Goal: Information Seeking & Learning: Learn about a topic

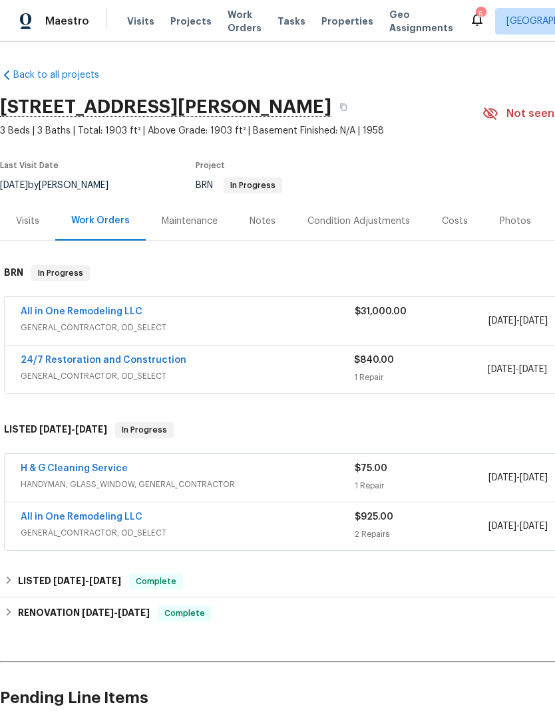
click at [326, 26] on span "Properties" at bounding box center [347, 21] width 52 height 13
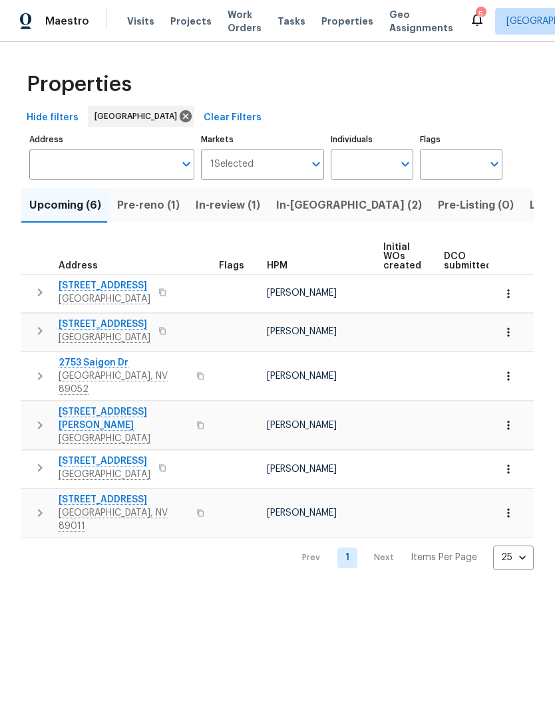
click at [311, 203] on span "In-reno (2)" at bounding box center [349, 205] width 146 height 19
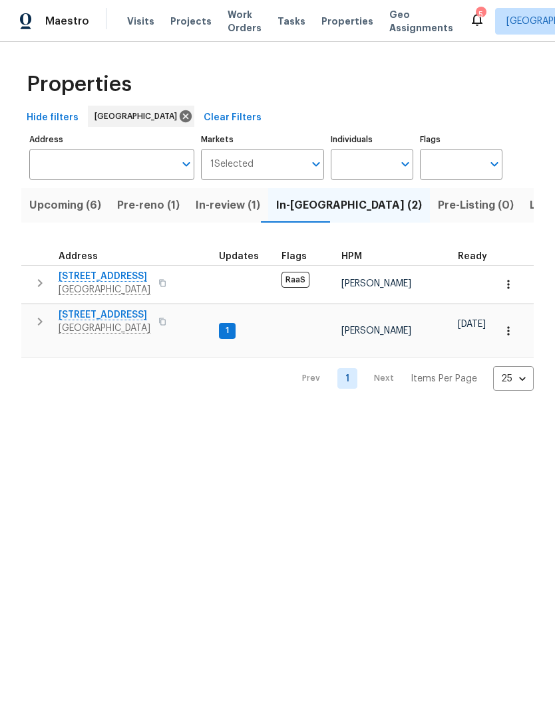
click at [79, 317] on span "[STREET_ADDRESS]" at bounding box center [105, 315] width 92 height 13
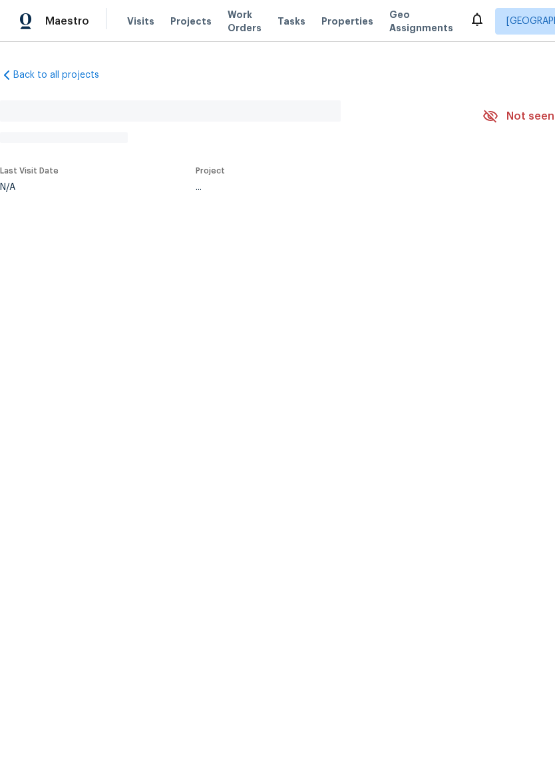
click at [364, 280] on html "Maestro Visits Projects Work Orders Tasks Properties Geo Assignments [GEOGRAPHI…" at bounding box center [277, 140] width 555 height 280
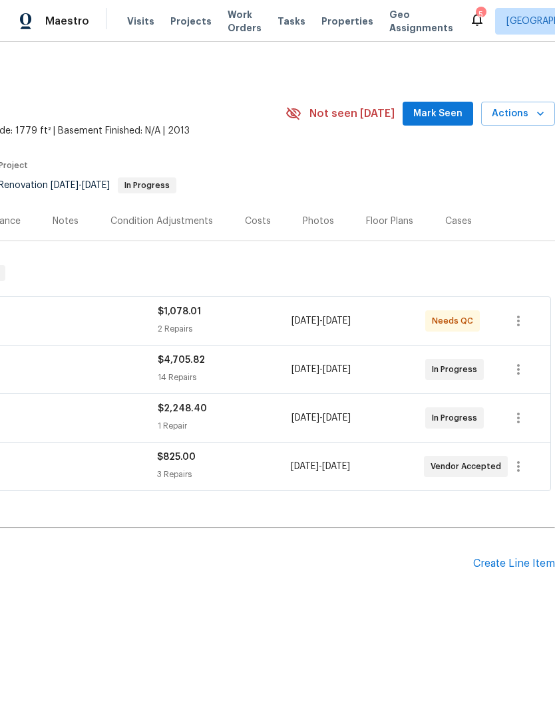
scroll to position [0, 197]
click at [523, 467] on icon "button" at bounding box center [518, 467] width 16 height 16
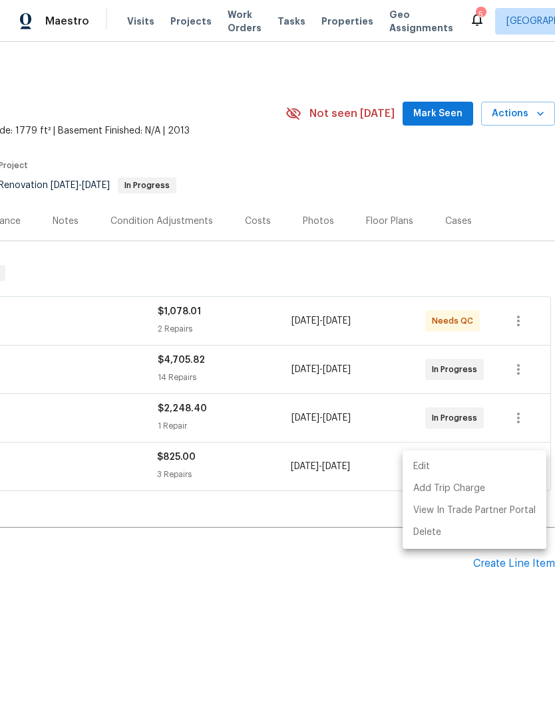
click at [183, 561] on div at bounding box center [277, 355] width 555 height 711
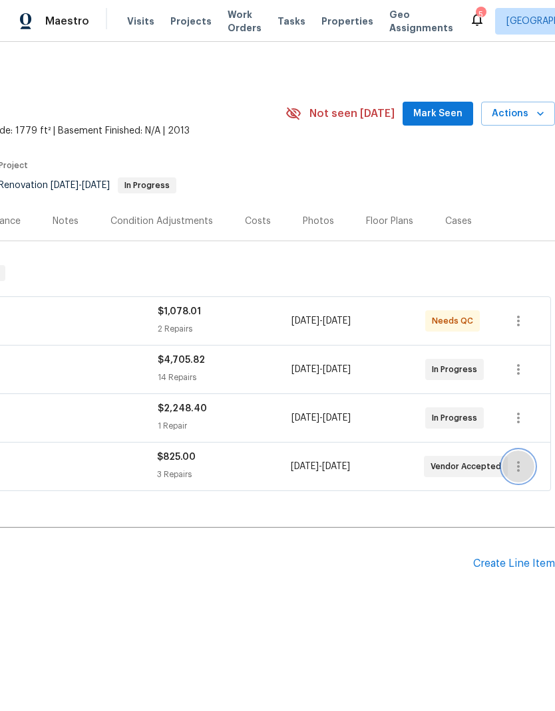
click at [519, 463] on icon "button" at bounding box center [518, 466] width 3 height 11
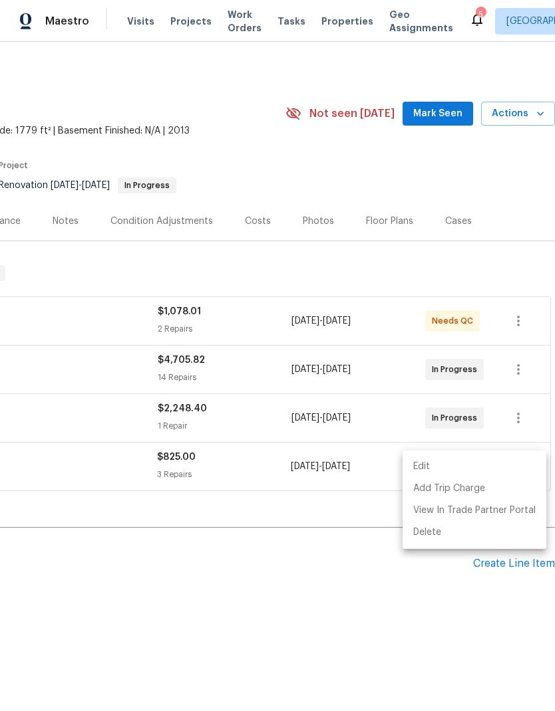
click at [439, 464] on li "Edit" at bounding box center [474, 467] width 144 height 22
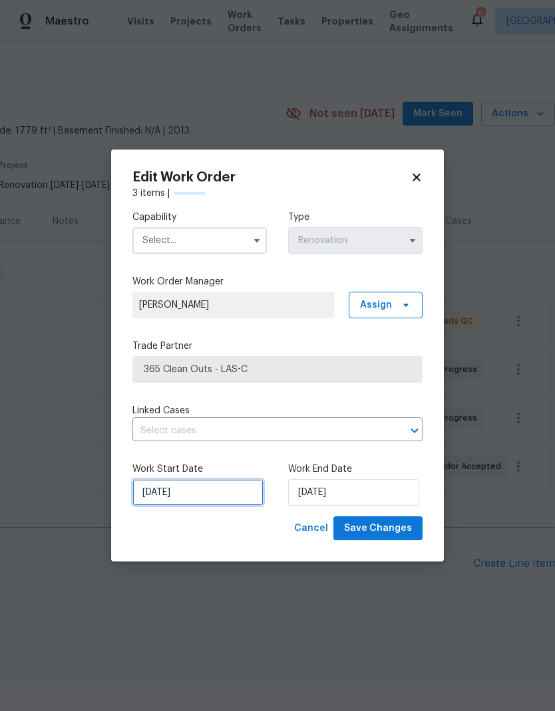
click at [223, 491] on input "[DATE]" at bounding box center [197, 492] width 131 height 27
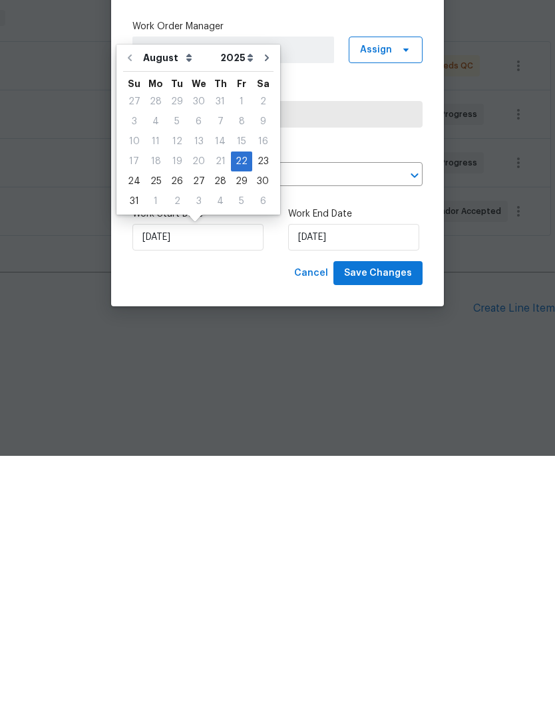
click at [350, 200] on div "Capability Type Renovation Work Order Manager [PERSON_NAME] Assign Trade Partne…" at bounding box center [277, 358] width 290 height 316
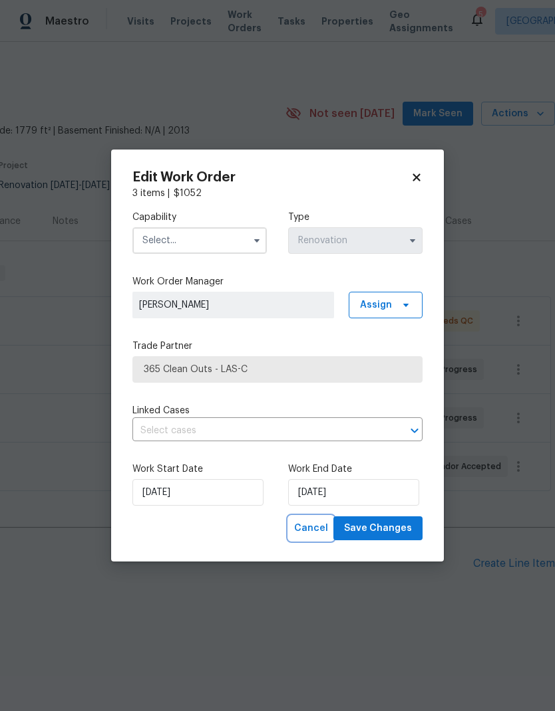
click at [311, 537] on button "Cancel" at bounding box center [311, 529] width 45 height 25
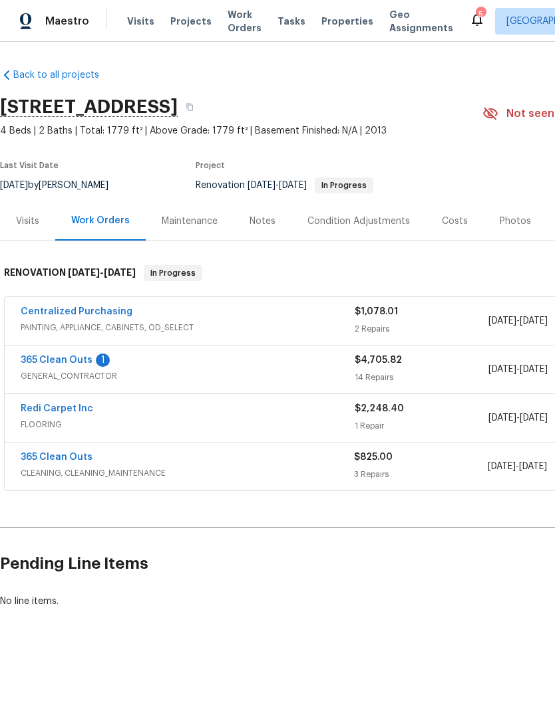
scroll to position [0, 0]
click at [62, 411] on link "Redi Carpet Inc" at bounding box center [57, 408] width 72 height 9
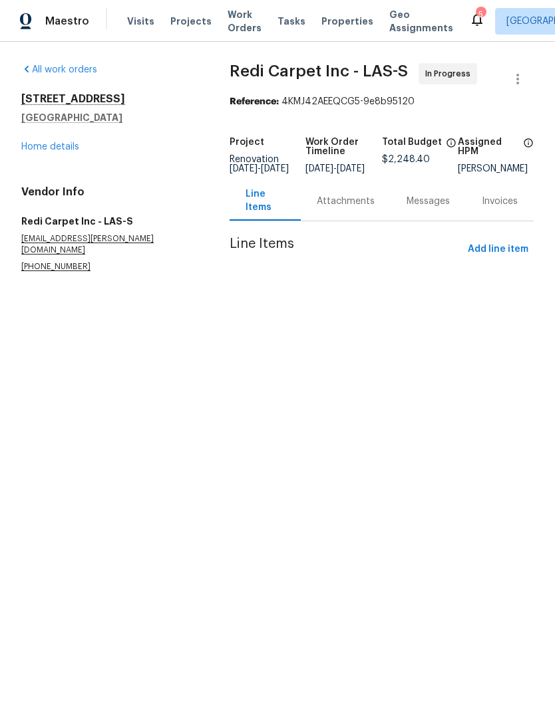
click at [277, 15] on div "Tasks" at bounding box center [291, 22] width 28 height 14
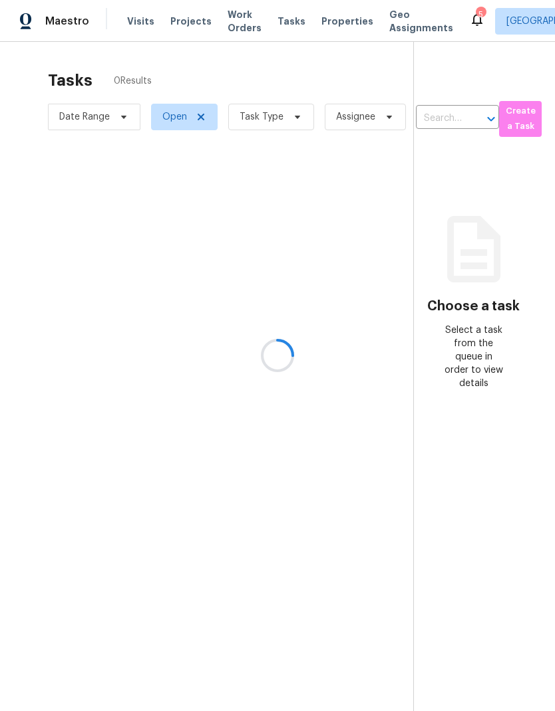
click at [249, 22] on div at bounding box center [277, 355] width 555 height 711
click at [239, 21] on div at bounding box center [277, 355] width 555 height 711
click at [226, 26] on div at bounding box center [277, 355] width 555 height 711
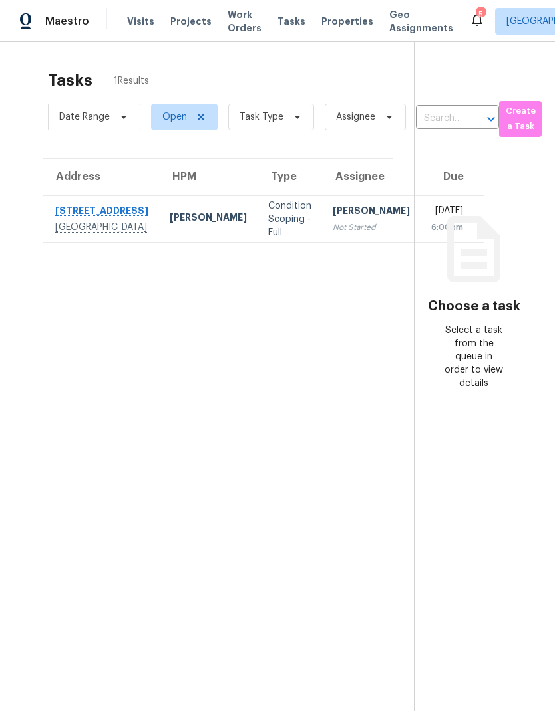
click at [237, 29] on span "Work Orders" at bounding box center [244, 21] width 34 height 27
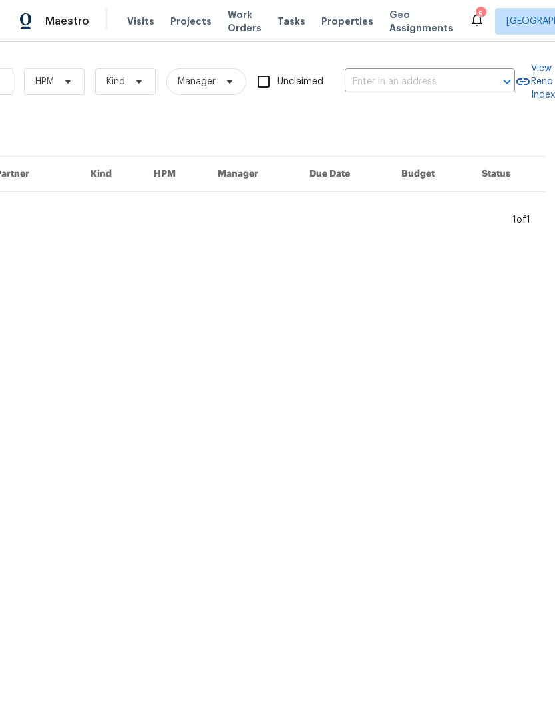
scroll to position [0, 219]
click at [395, 83] on input "text" at bounding box center [410, 82] width 133 height 21
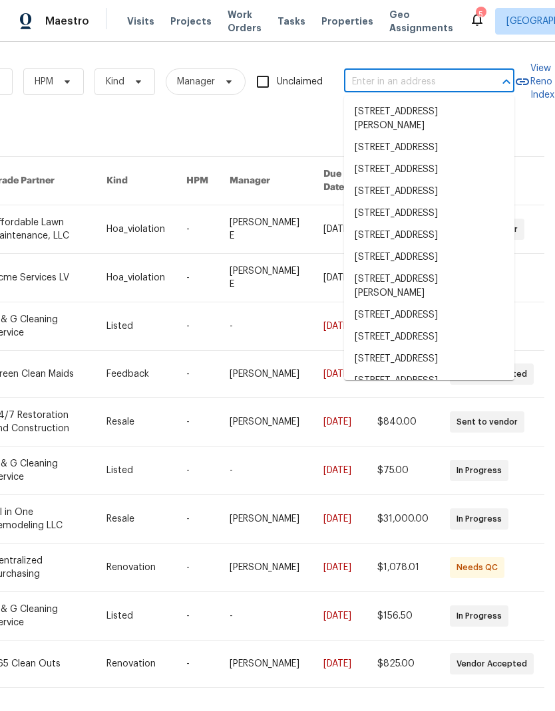
click at [380, 80] on input "text" at bounding box center [410, 82] width 133 height 21
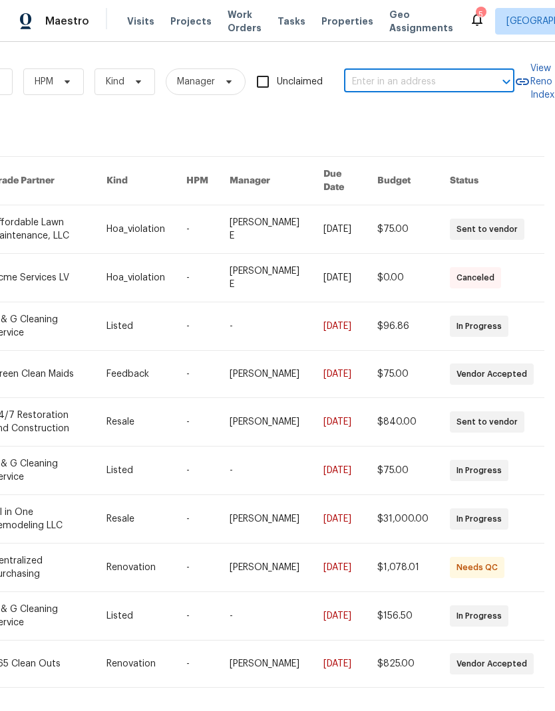
paste input "[STREET_ADDRESS]"
type input "[STREET_ADDRESS]"
click at [430, 117] on li "[STREET_ADDRESS]" at bounding box center [429, 112] width 170 height 22
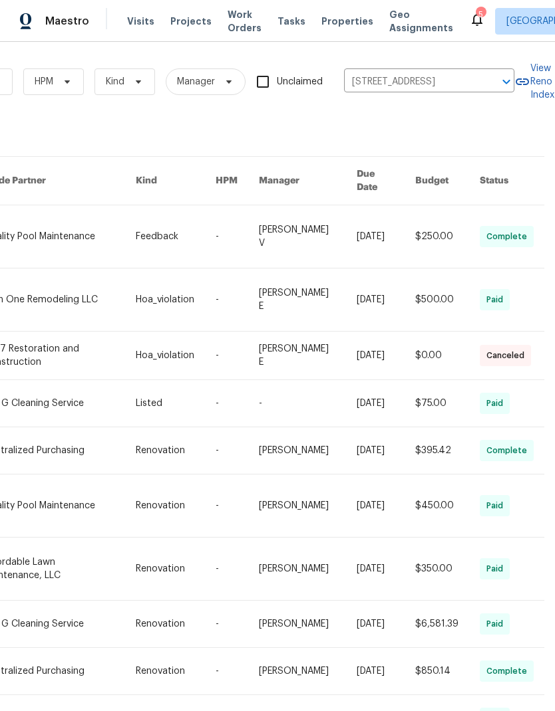
click at [93, 233] on link at bounding box center [59, 236] width 152 height 62
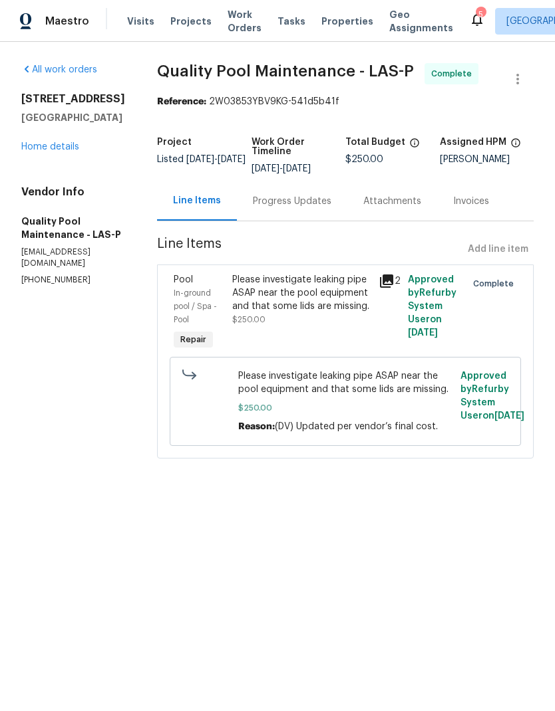
click at [35, 146] on div "[STREET_ADDRESS] Home details" at bounding box center [73, 122] width 104 height 61
click at [34, 146] on div "[STREET_ADDRESS] Home details" at bounding box center [73, 122] width 104 height 61
click at [36, 152] on link "Home details" at bounding box center [50, 146] width 58 height 9
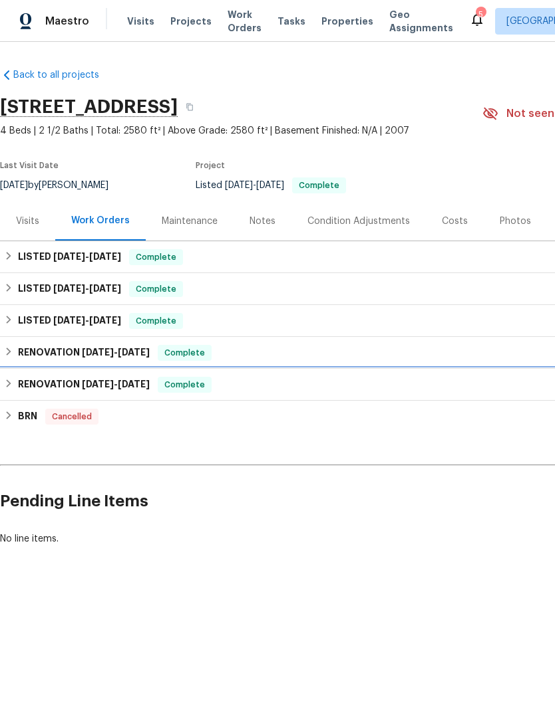
click at [20, 385] on h6 "RENOVATION [DATE] - [DATE]" at bounding box center [84, 385] width 132 height 16
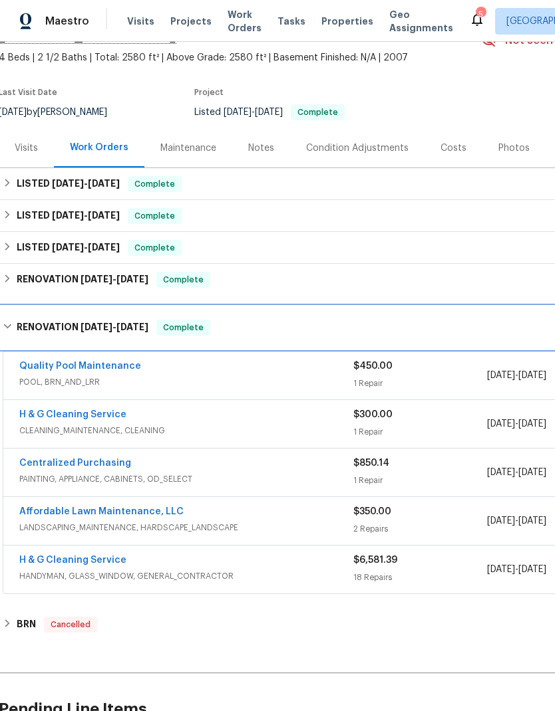
scroll to position [74, 1]
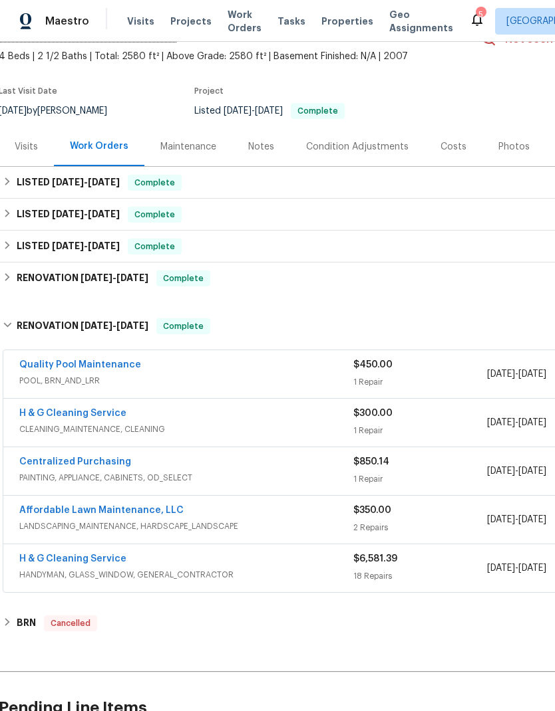
click at [467, 573] on div "18 Repairs" at bounding box center [420, 576] width 134 height 13
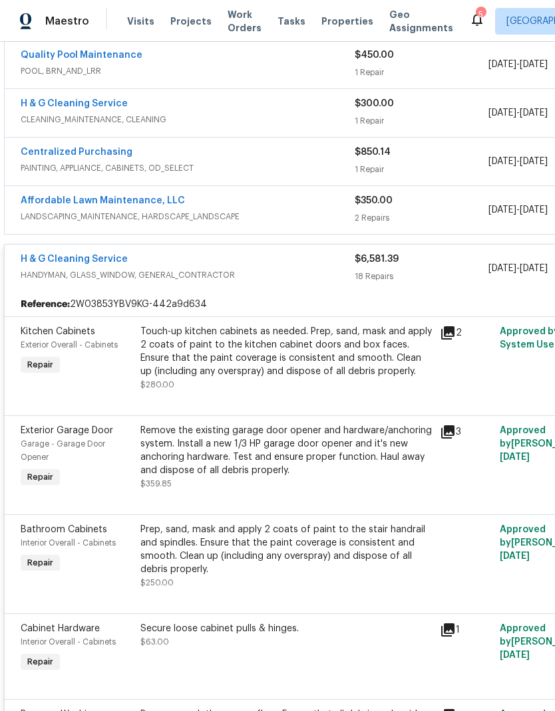
scroll to position [384, 0]
click at [384, 557] on div "Prep, sand, mask and apply 2 coats of paint to the stair handrail and spindles.…" at bounding box center [285, 549] width 291 height 53
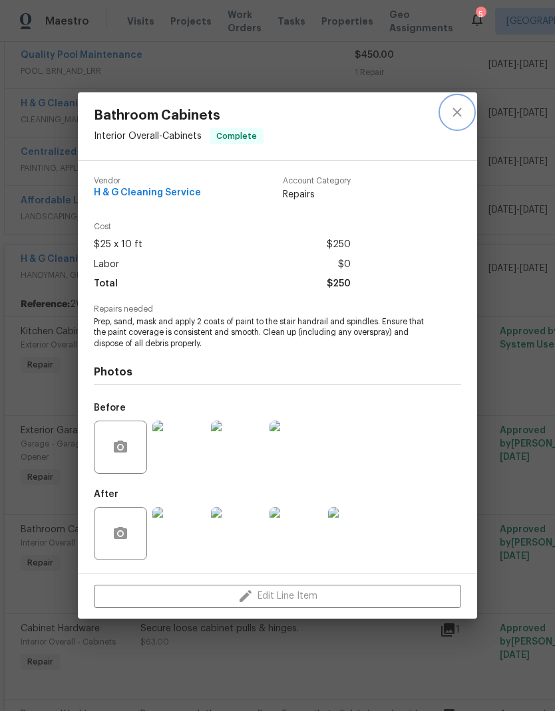
click at [457, 105] on icon "close" at bounding box center [457, 112] width 16 height 16
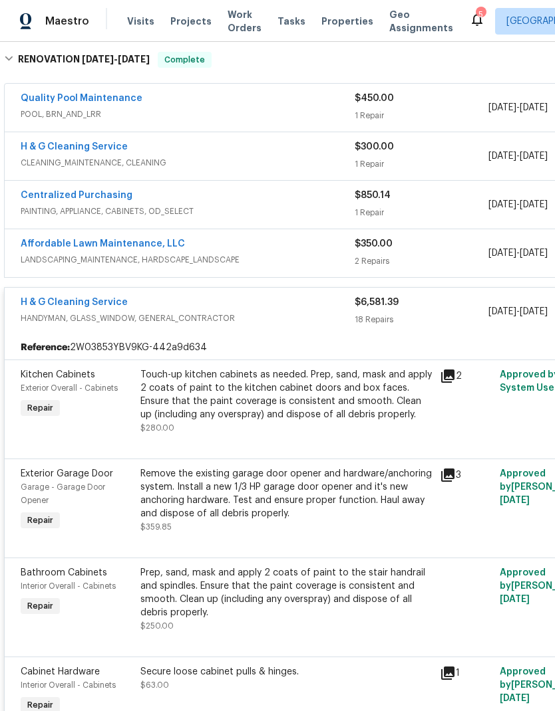
scroll to position [340, 0]
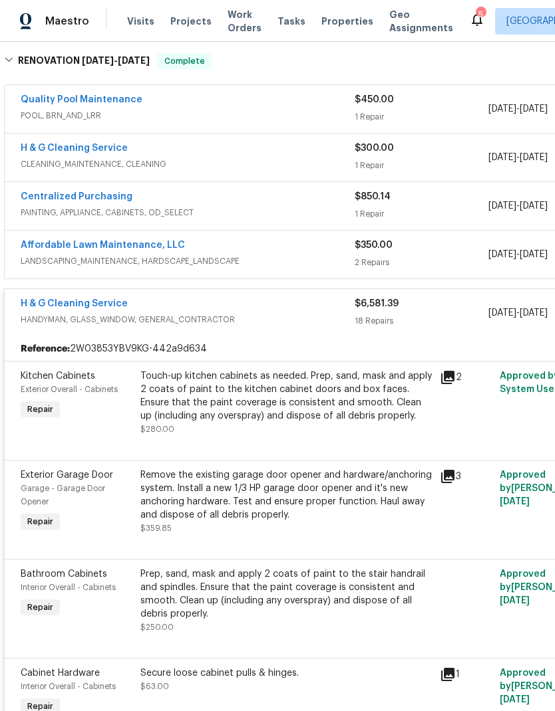
click at [273, 405] on div "Touch-up kitchen cabinets as needed. Prep, sand, mask and apply 2 coats of pain…" at bounding box center [285, 396] width 291 height 53
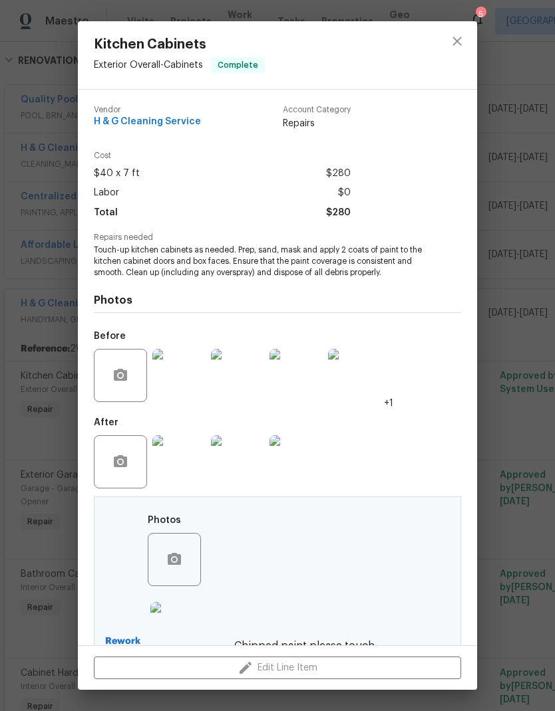
click at [191, 470] on img at bounding box center [178, 462] width 53 height 53
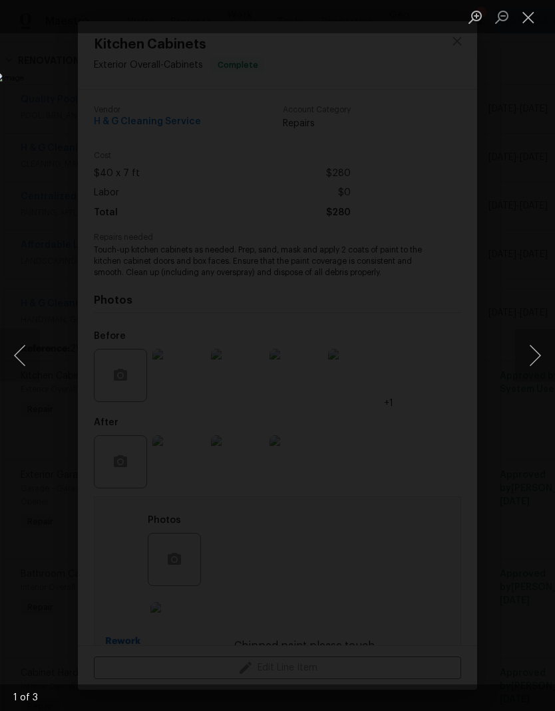
click at [543, 371] on button "Next image" at bounding box center [535, 355] width 40 height 53
click at [531, 376] on button "Next image" at bounding box center [535, 355] width 40 height 53
click at [528, 381] on button "Next image" at bounding box center [535, 355] width 40 height 53
click at [532, 19] on button "Close lightbox" at bounding box center [528, 16] width 27 height 23
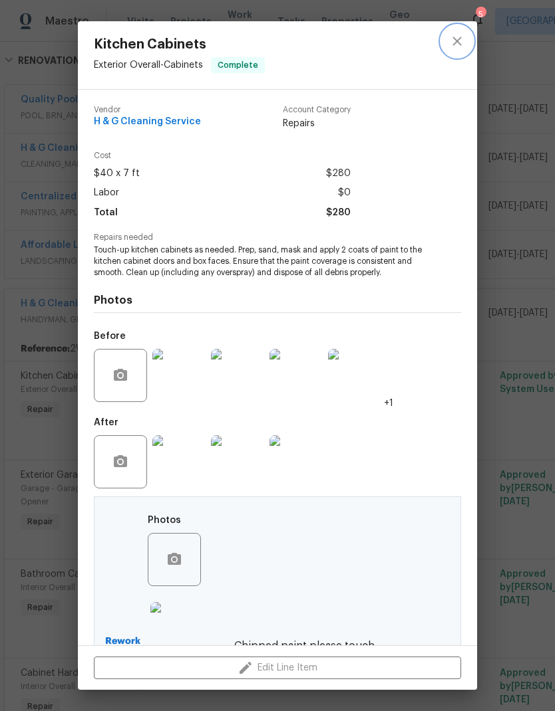
click at [455, 47] on icon "close" at bounding box center [457, 41] width 16 height 16
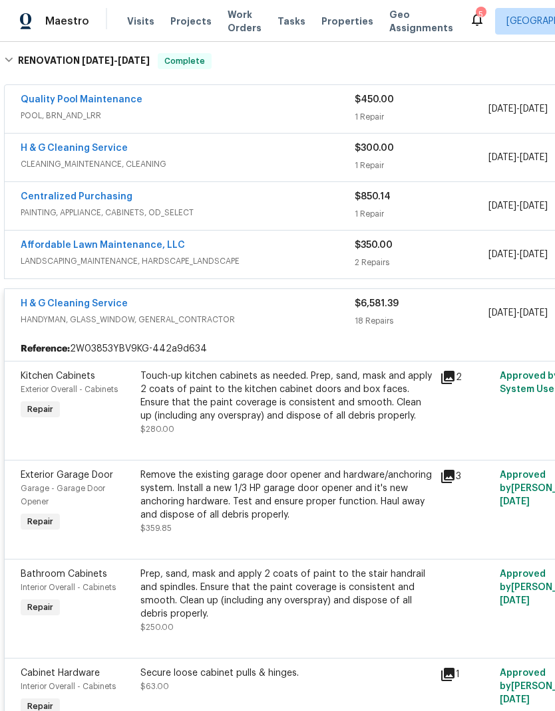
click at [449, 164] on div "1 Repair" at bounding box center [421, 165] width 134 height 13
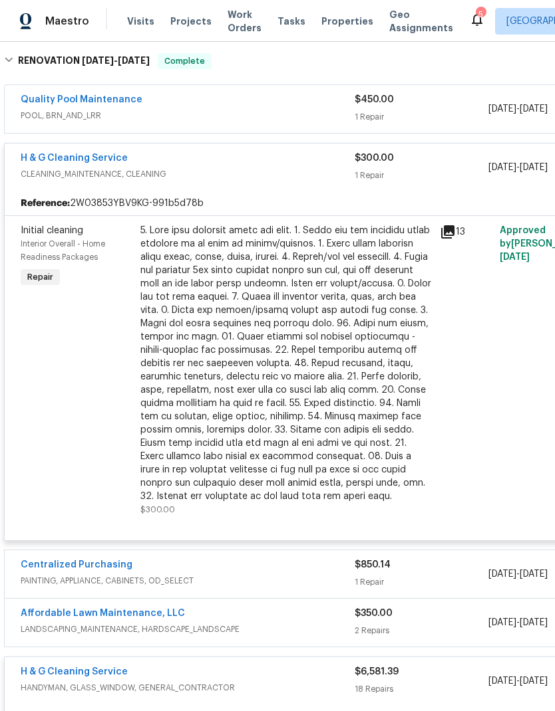
click at [443, 170] on div "1 Repair" at bounding box center [421, 175] width 134 height 13
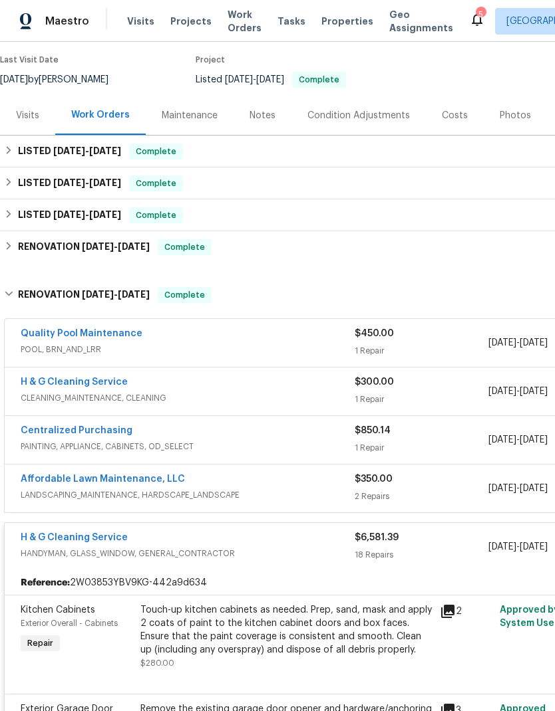
scroll to position [106, 0]
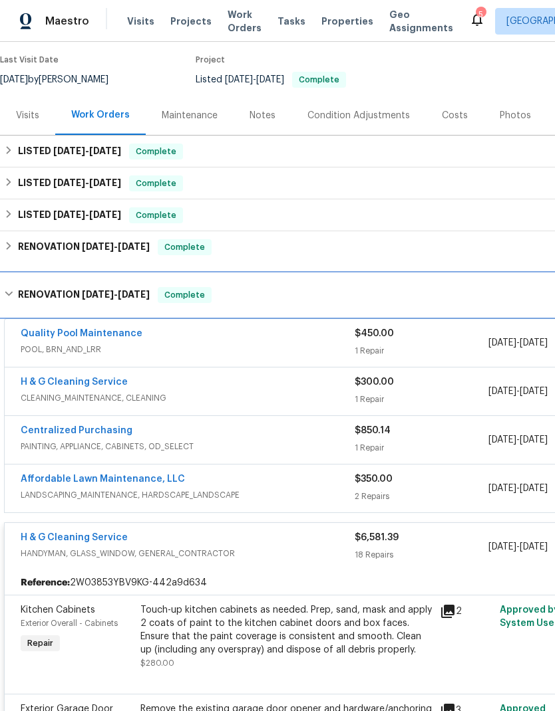
click at [51, 289] on h6 "RENOVATION [DATE] - [DATE]" at bounding box center [84, 295] width 132 height 16
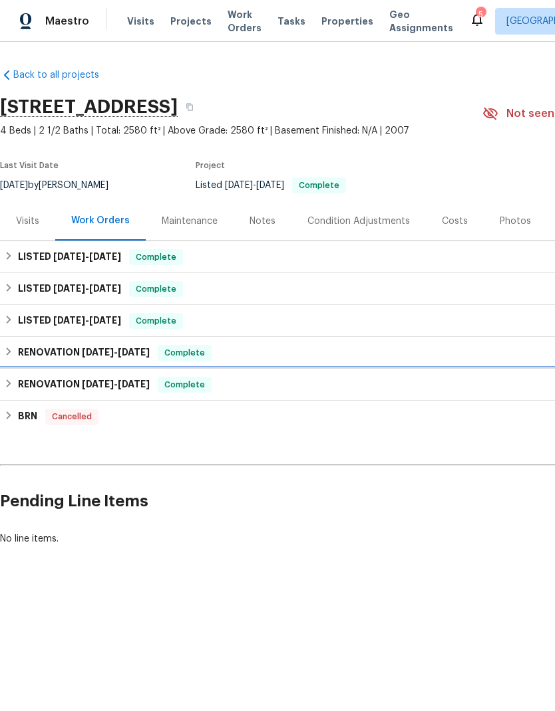
scroll to position [0, 0]
click at [36, 111] on h2 "[STREET_ADDRESS]" at bounding box center [89, 106] width 178 height 13
click at [30, 223] on div "Visits" at bounding box center [27, 221] width 23 height 13
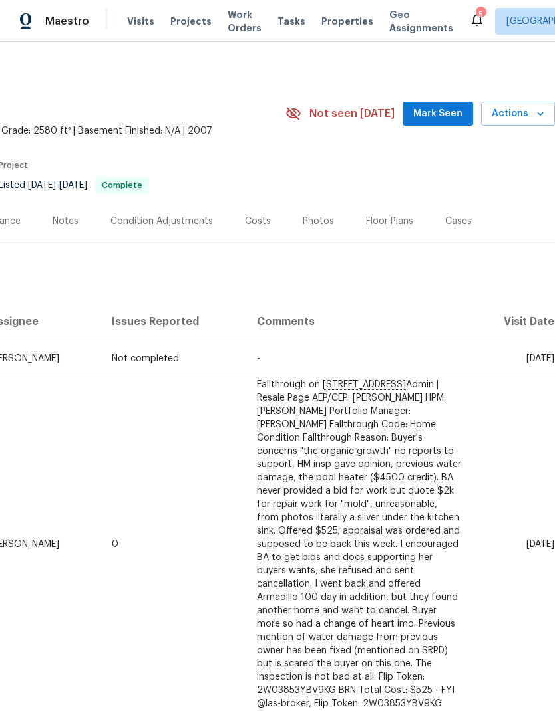
scroll to position [0, 197]
